Goal: Find specific page/section: Find specific page/section

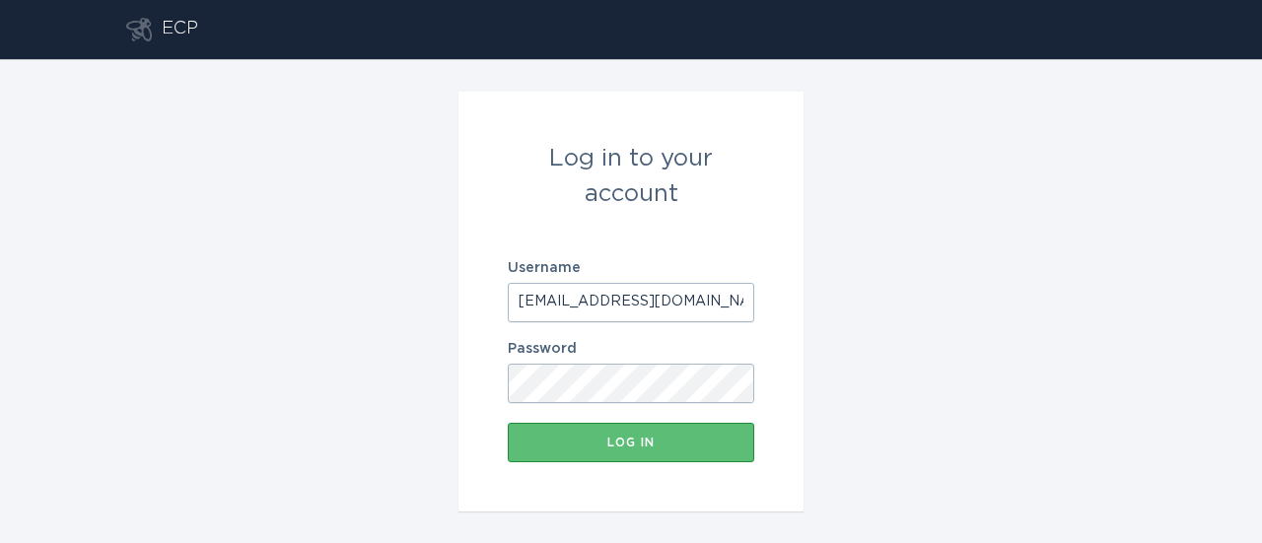
click at [584, 297] on input "[EMAIL_ADDRESS][DOMAIN_NAME]" at bounding box center [631, 302] width 246 height 39
type input "[EMAIL_ADDRESS][DOMAIN_NAME]"
click at [582, 439] on div "Log in" at bounding box center [631, 443] width 227 height 12
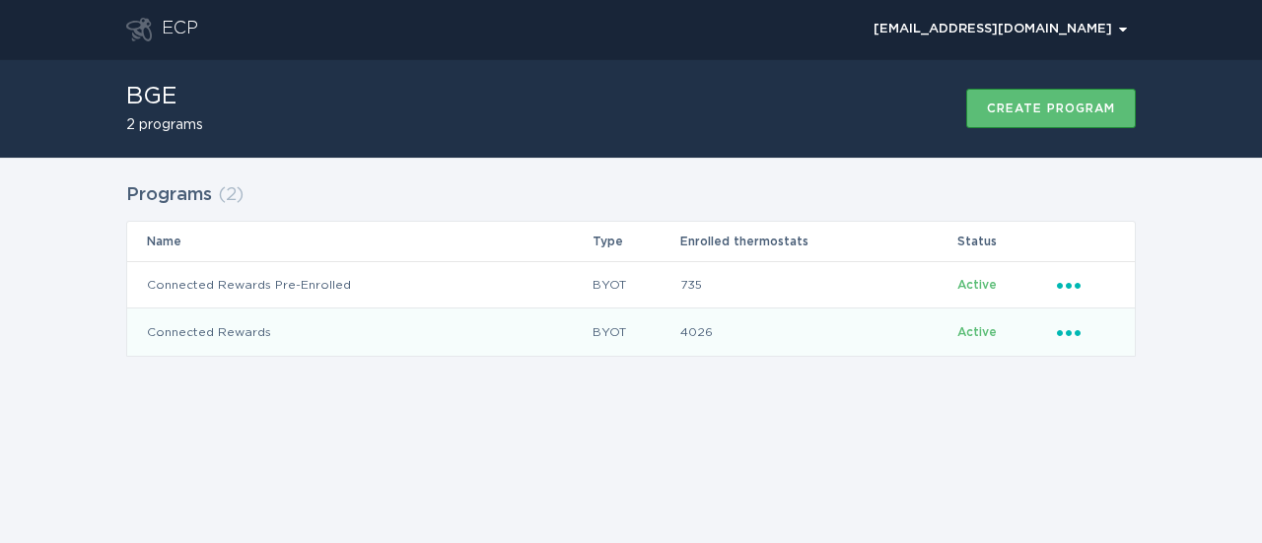
click at [1055, 332] on td "Active" at bounding box center [1006, 332] width 100 height 47
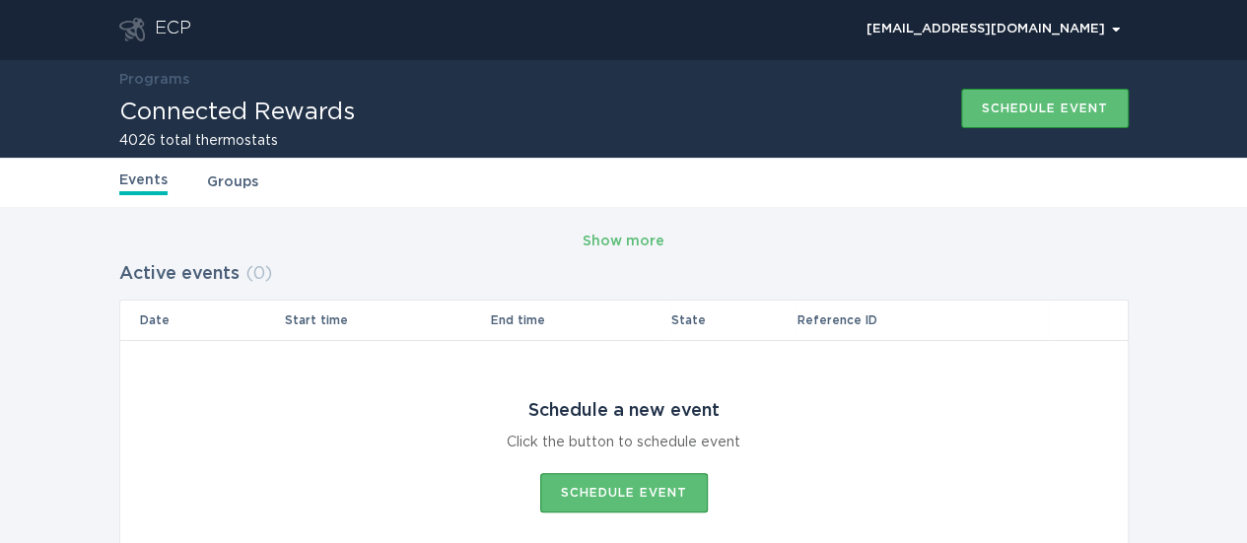
click at [157, 83] on link "Programs" at bounding box center [154, 80] width 70 height 14
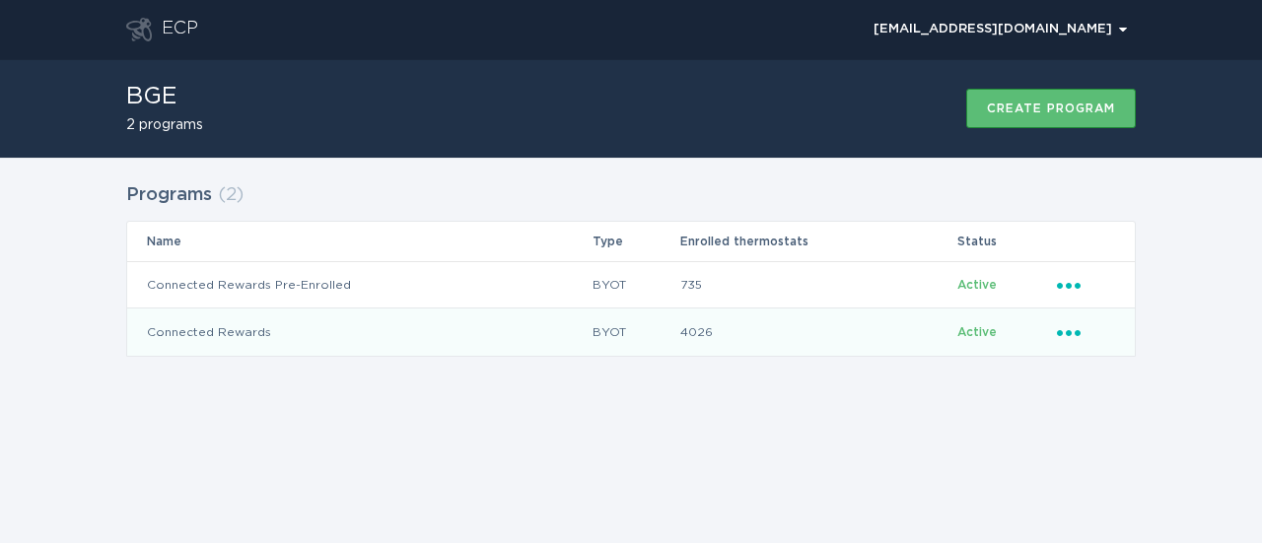
click at [1078, 337] on icon "Ellipsis" at bounding box center [1071, 329] width 28 height 17
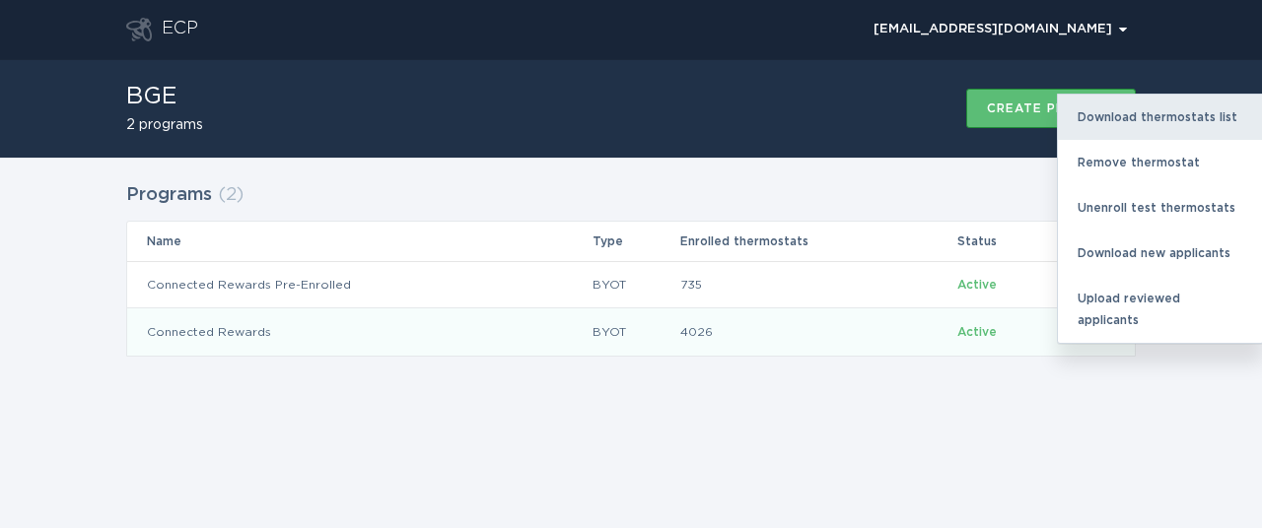
click at [1134, 119] on div "Download thermostats list" at bounding box center [1160, 117] width 205 height 45
